Goal: Find contact information: Find contact information

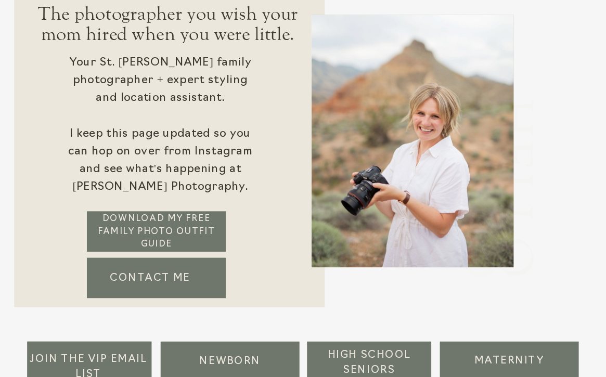
scroll to position [91, 0]
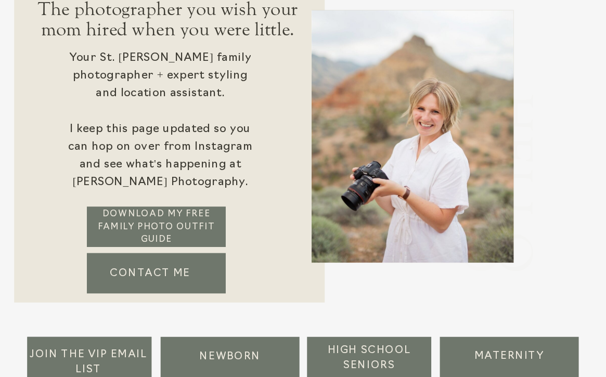
click at [155, 216] on p "DOWNLOAD my FREE FAMILY PHOTO OUTFIT GUIDE" at bounding box center [156, 228] width 122 height 40
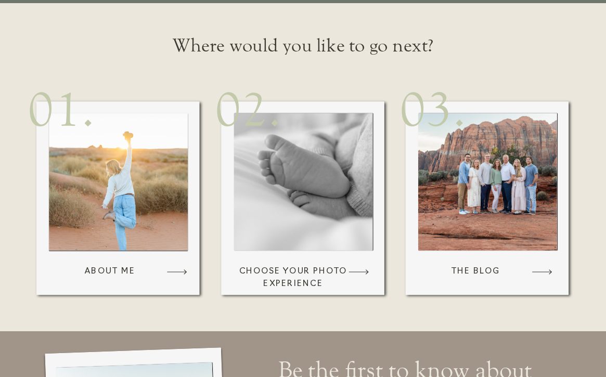
scroll to position [622, 0]
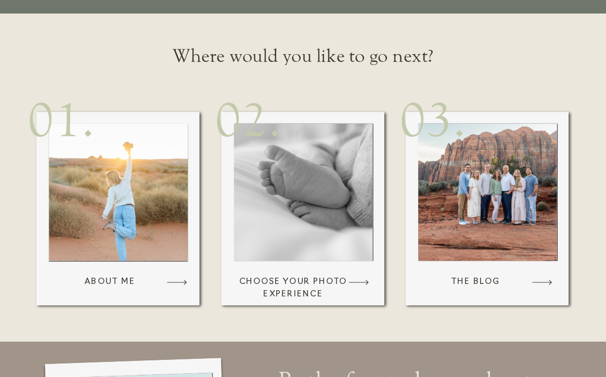
click at [291, 239] on div at bounding box center [302, 192] width 139 height 137
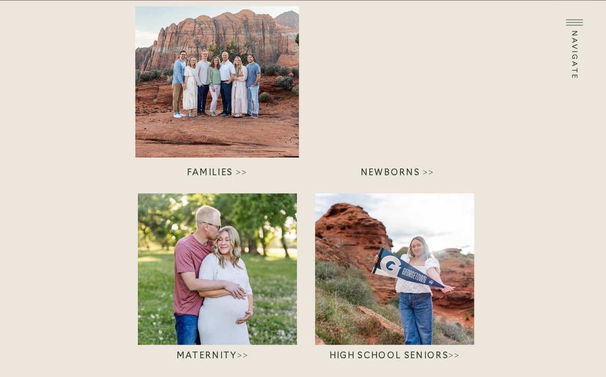
scroll to position [148, 0]
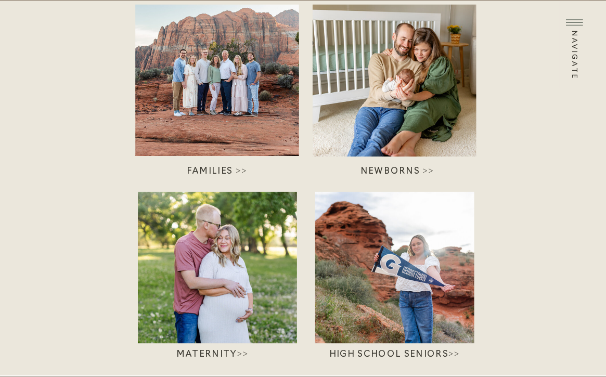
click at [244, 83] on div at bounding box center [217, 80] width 164 height 151
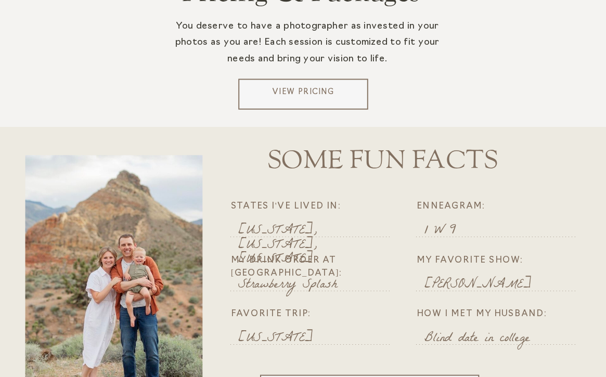
scroll to position [2110, 0]
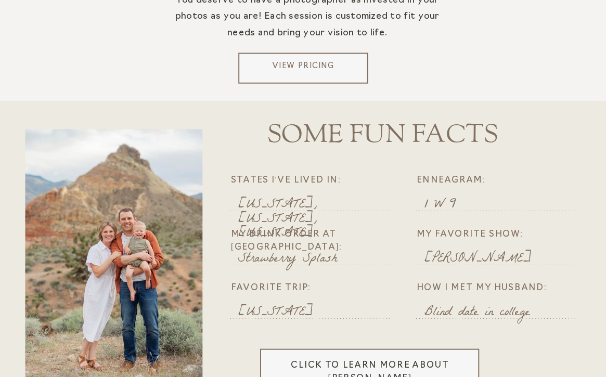
click at [320, 67] on p "View Pricing" at bounding box center [303, 68] width 122 height 15
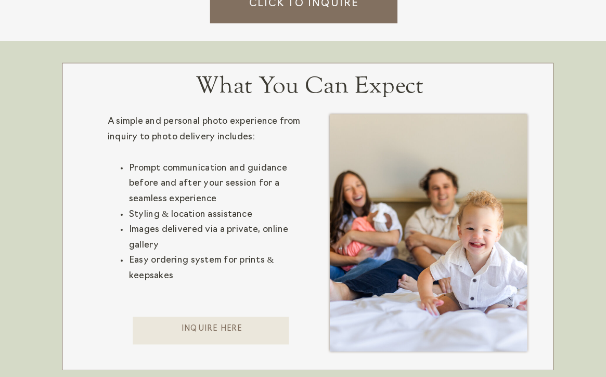
scroll to position [1557, 0]
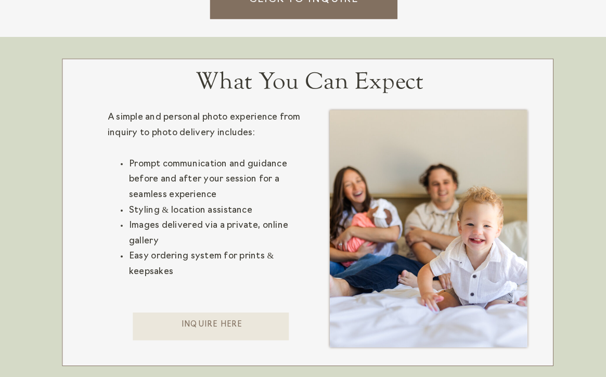
click at [304, 9] on div at bounding box center [303, 1] width 187 height 35
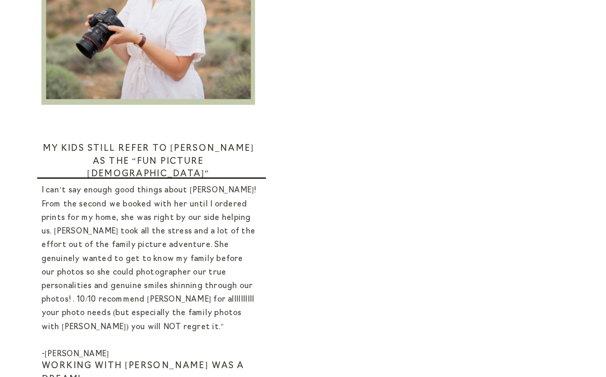
scroll to position [437, 0]
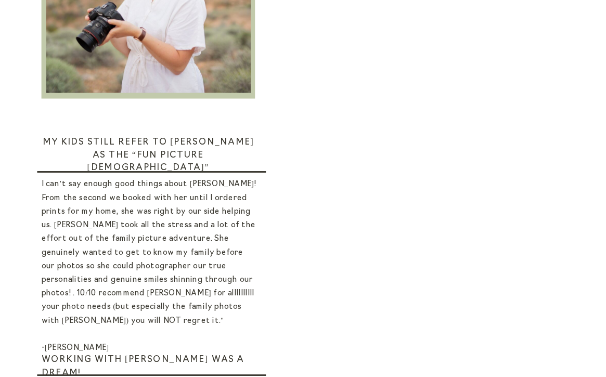
click at [256, 256] on p "I can’t say enough good things about [PERSON_NAME]! From the second we booked w…" at bounding box center [150, 263] width 216 height 171
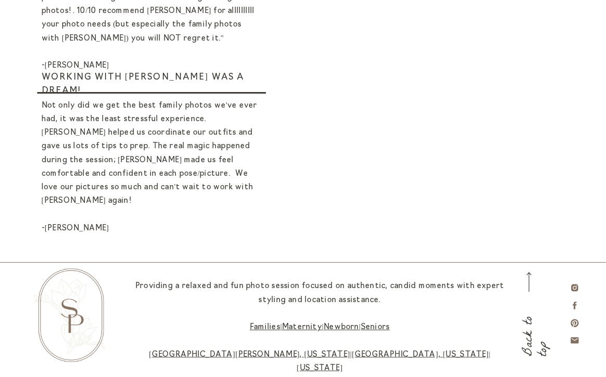
scroll to position [720, 0]
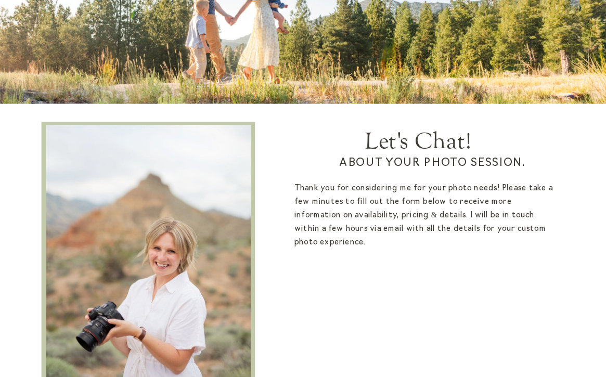
click at [435, 204] on p "Thank you for considering me for your photo needs! Please take a few minutes to…" at bounding box center [424, 217] width 261 height 71
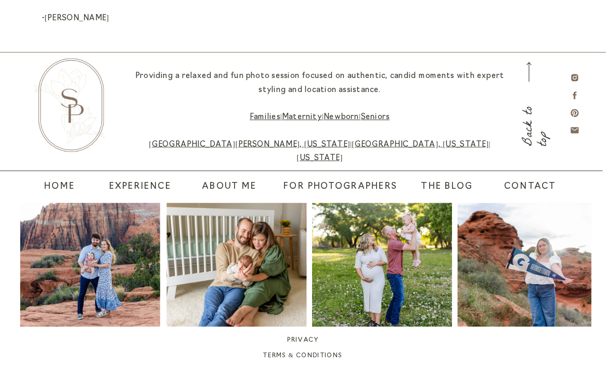
scroll to position [929, 0]
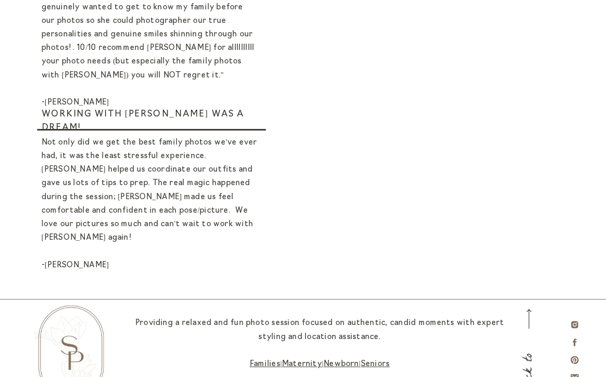
scroll to position [694, 0]
